Goal: Task Accomplishment & Management: Use online tool/utility

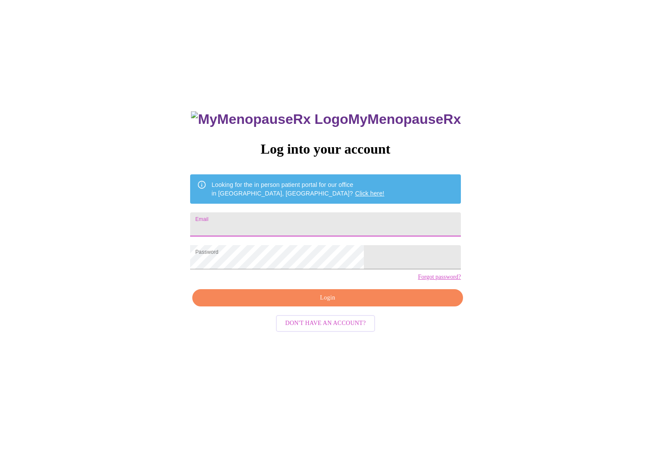
click at [341, 216] on input "Email" at bounding box center [325, 224] width 271 height 24
type input "[EMAIL_ADDRESS][DOMAIN_NAME]"
click at [327, 303] on span "Login" at bounding box center [327, 297] width 251 height 11
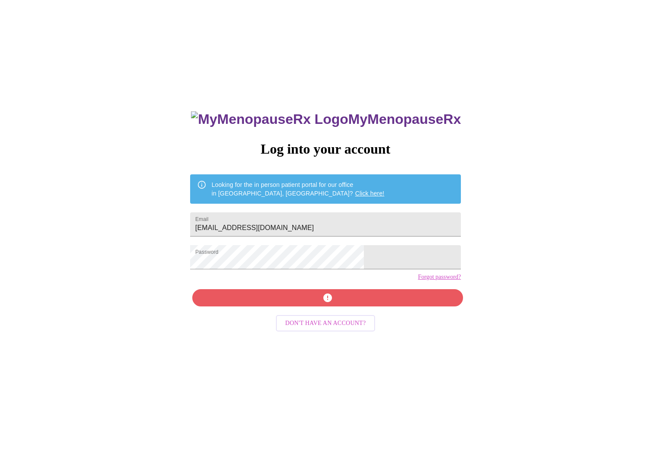
click at [301, 313] on div "MyMenopauseRx Log into your account Looking for the in person patient portal fo…" at bounding box center [326, 332] width 288 height 470
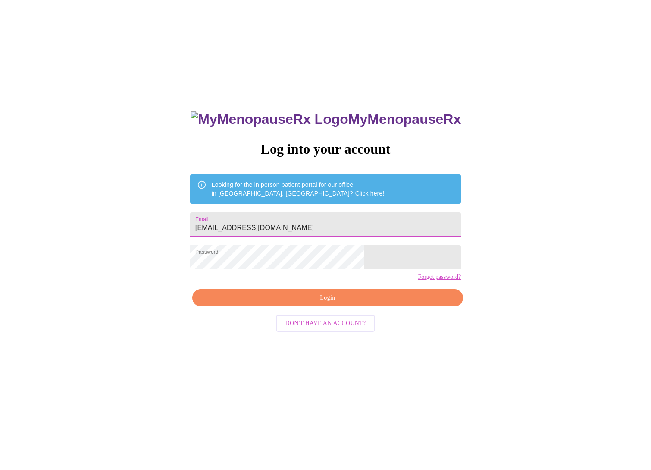
click at [273, 219] on input "[EMAIL_ADDRESS][DOMAIN_NAME]" at bounding box center [325, 224] width 271 height 24
click at [418, 280] on link "Forgot password?" at bounding box center [439, 276] width 43 height 7
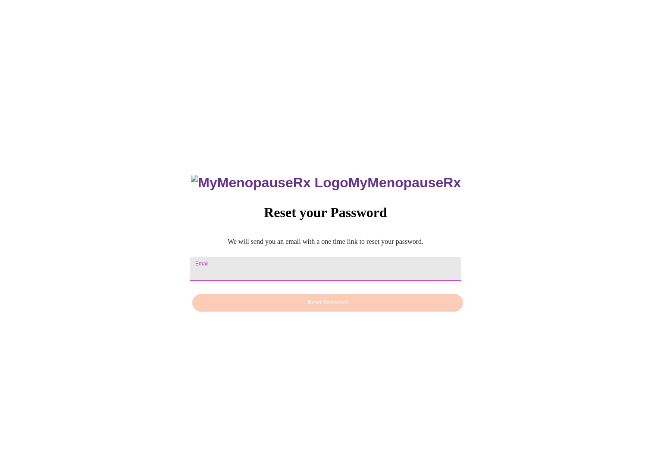
click at [307, 263] on input "Email" at bounding box center [325, 269] width 271 height 24
type input "[EMAIL_ADDRESS][DOMAIN_NAME]"
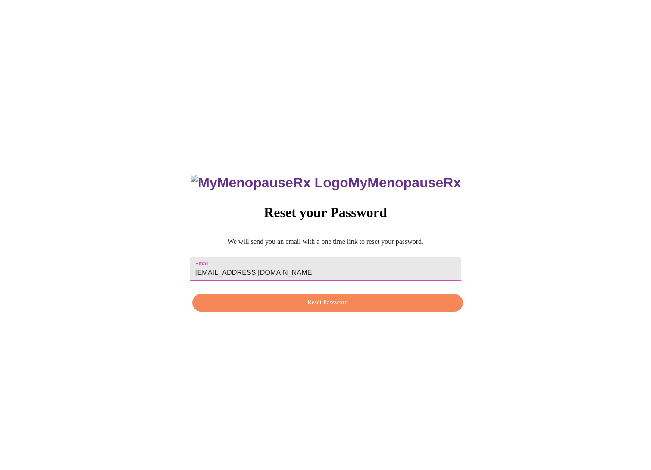
click at [313, 306] on span "Reset Password" at bounding box center [327, 302] width 251 height 11
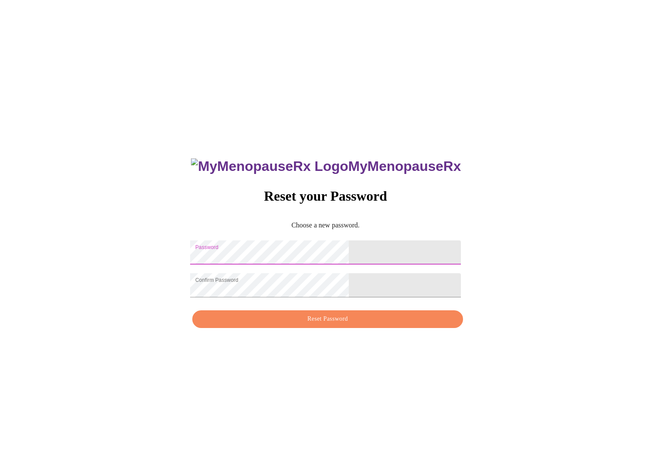
click at [93, 207] on div "MyMenopauseRx Reset your Password Choose a new password. Password Confirm Passw…" at bounding box center [325, 238] width 644 height 470
click at [270, 324] on span "Reset Password" at bounding box center [327, 319] width 251 height 11
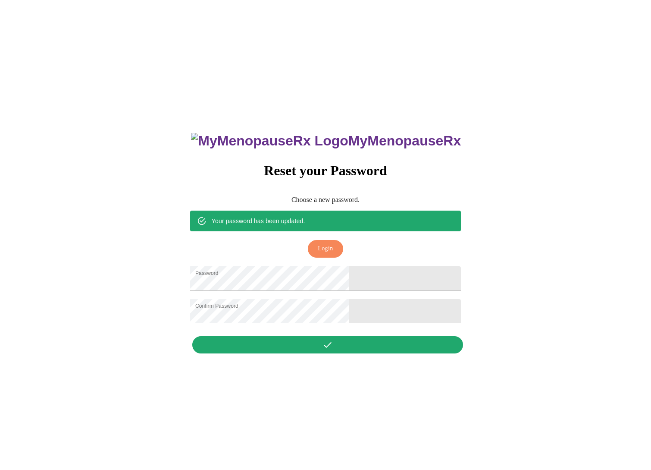
click at [312, 356] on div "MyMenopauseRx Reset your Password Choose a new password. Your password has been…" at bounding box center [326, 238] width 288 height 238
click at [314, 240] on button "Login" at bounding box center [325, 249] width 35 height 18
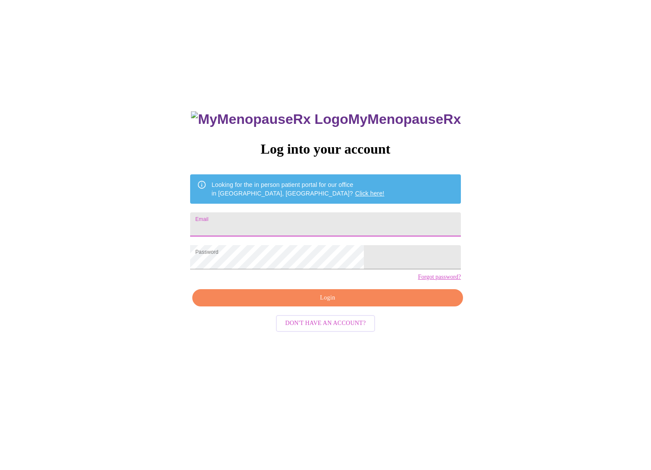
click at [271, 216] on input "Email" at bounding box center [325, 224] width 271 height 24
click at [288, 224] on input "Email" at bounding box center [325, 224] width 271 height 24
type input "tjatkinson@yahoo.com"
click at [321, 307] on button "Login" at bounding box center [327, 298] width 271 height 18
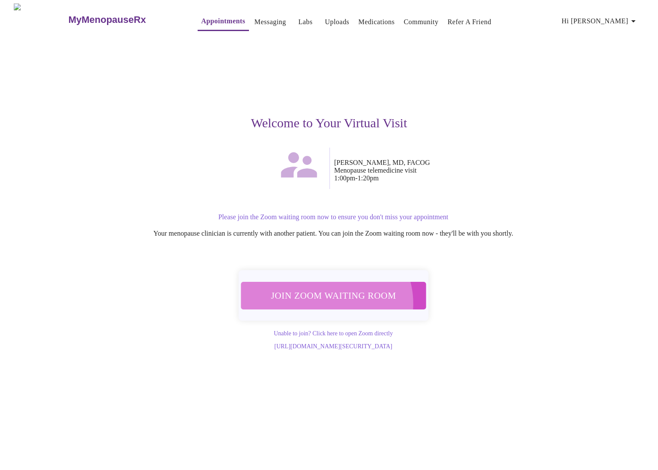
click at [326, 298] on span "Join Zoom Waiting Room" at bounding box center [333, 295] width 162 height 16
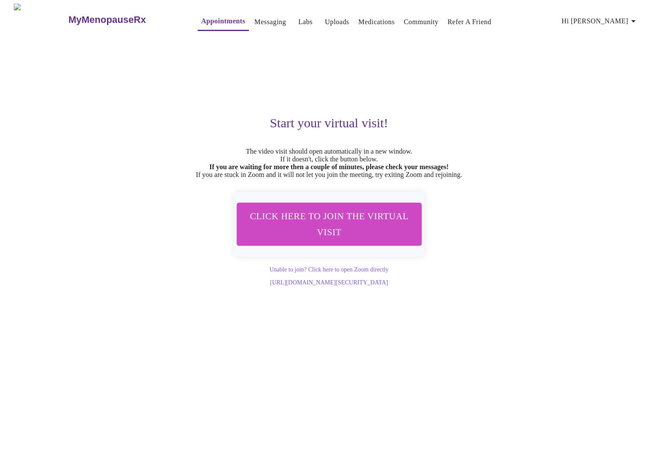
click at [345, 232] on span "Click here to join the virtual visit" at bounding box center [329, 224] width 162 height 32
click at [307, 232] on span "Click here to join the virtual visit" at bounding box center [329, 224] width 162 height 32
